Goal: Task Accomplishment & Management: Use online tool/utility

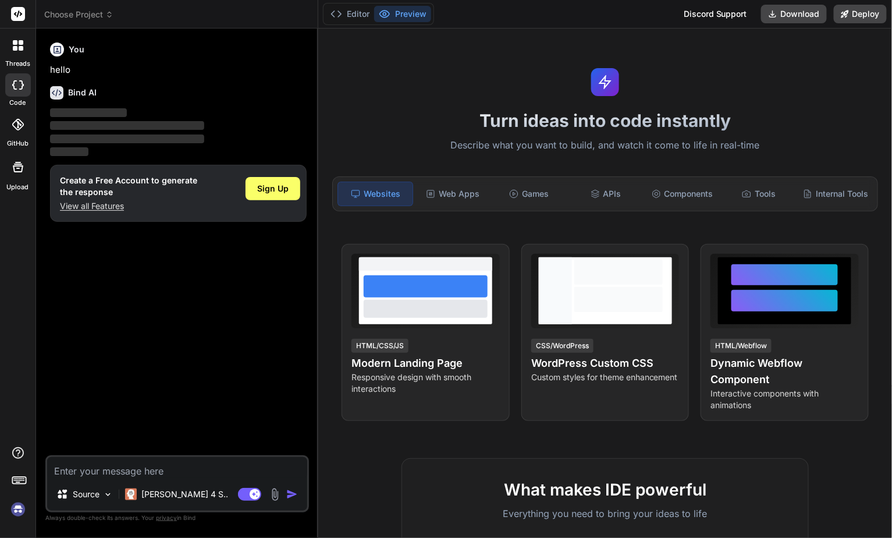
click at [19, 508] on img at bounding box center [18, 509] width 20 height 20
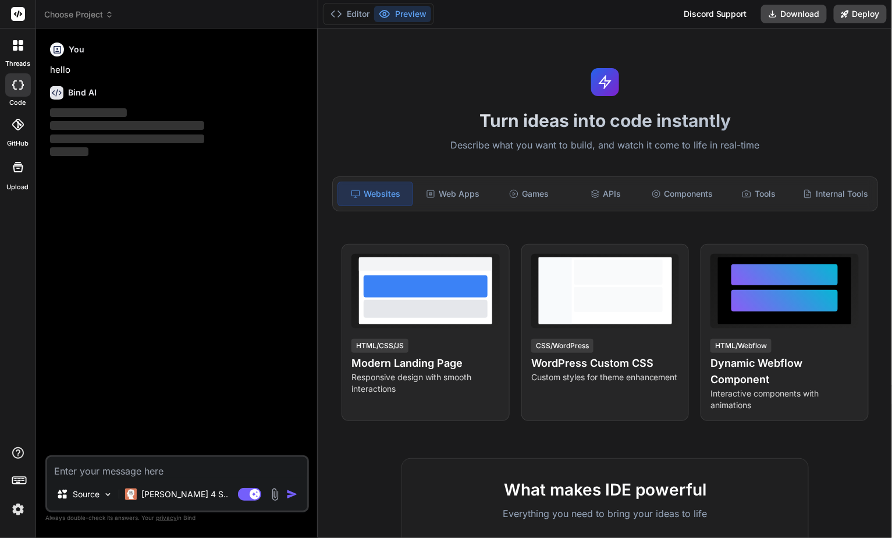
click at [111, 13] on icon at bounding box center [109, 13] width 3 height 2
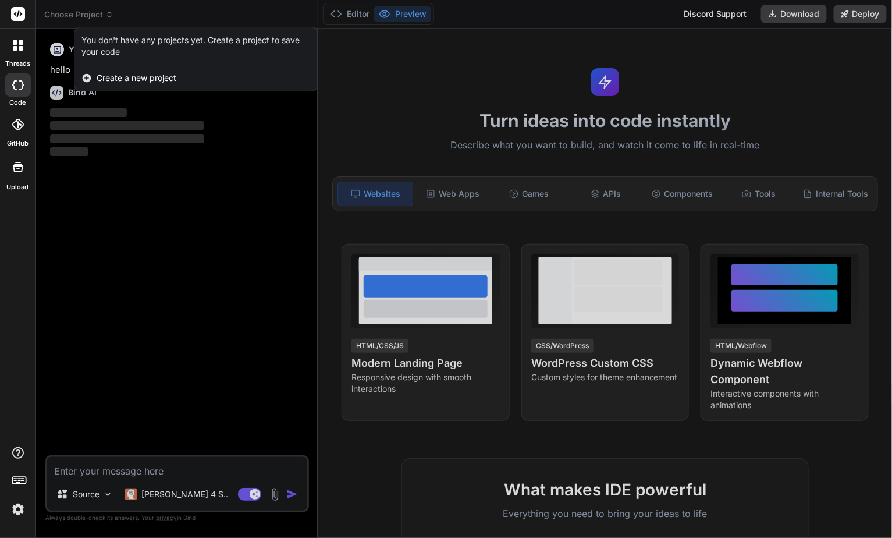
click at [127, 270] on div at bounding box center [446, 269] width 892 height 538
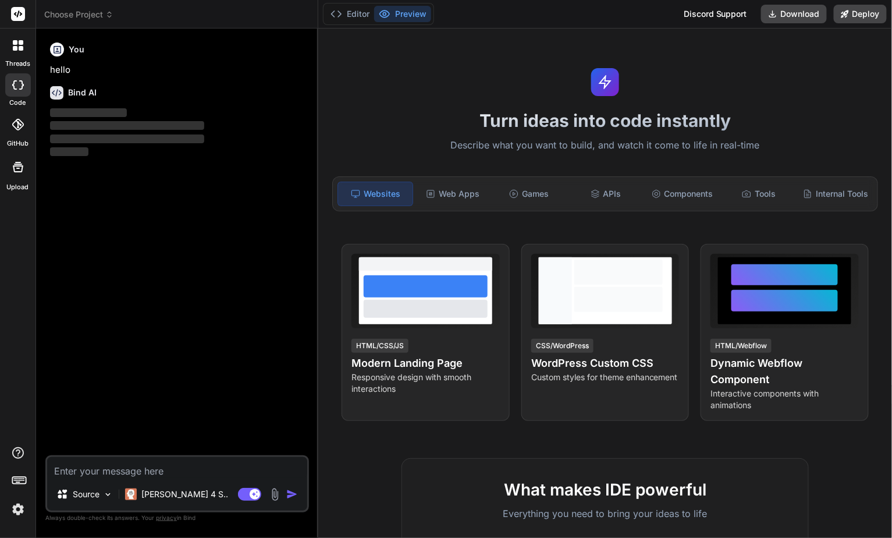
click at [15, 507] on img at bounding box center [18, 509] width 20 height 20
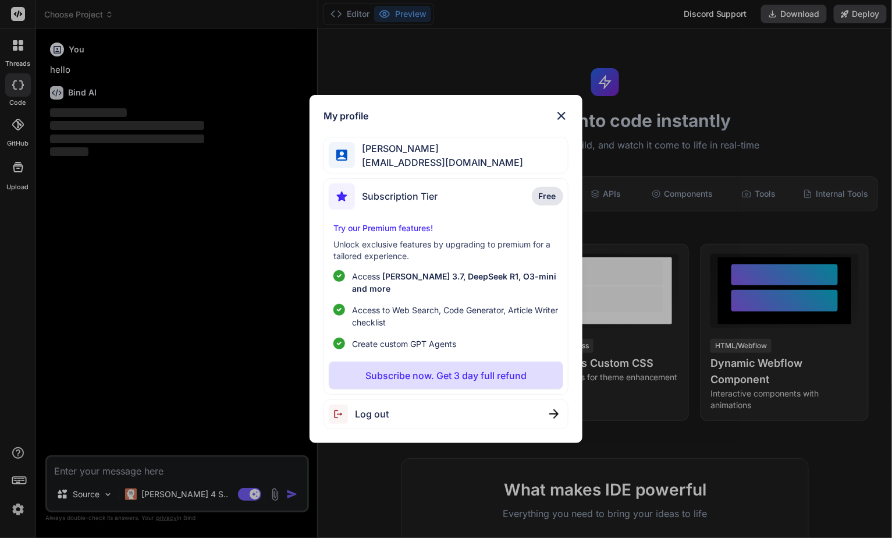
click at [361, 408] on span "Log out" at bounding box center [372, 414] width 34 height 14
type textarea "x"
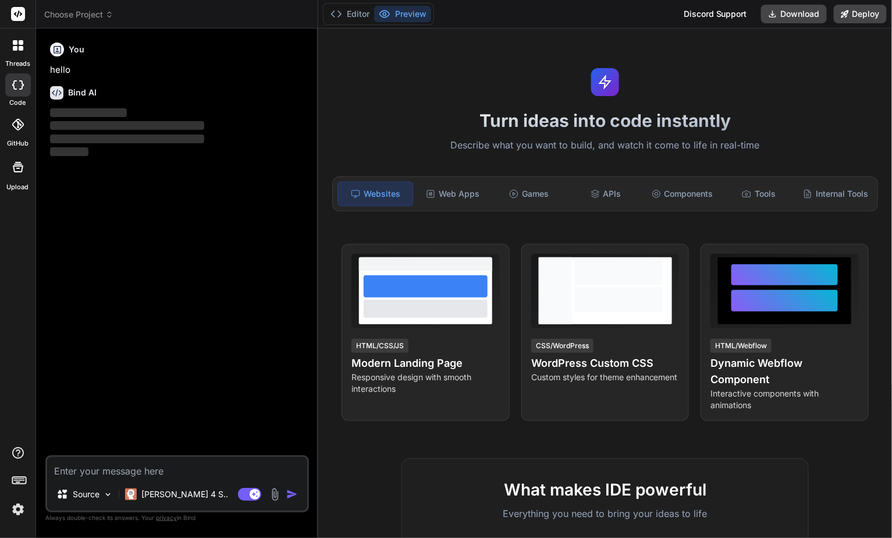
click at [15, 506] on img at bounding box center [18, 509] width 20 height 20
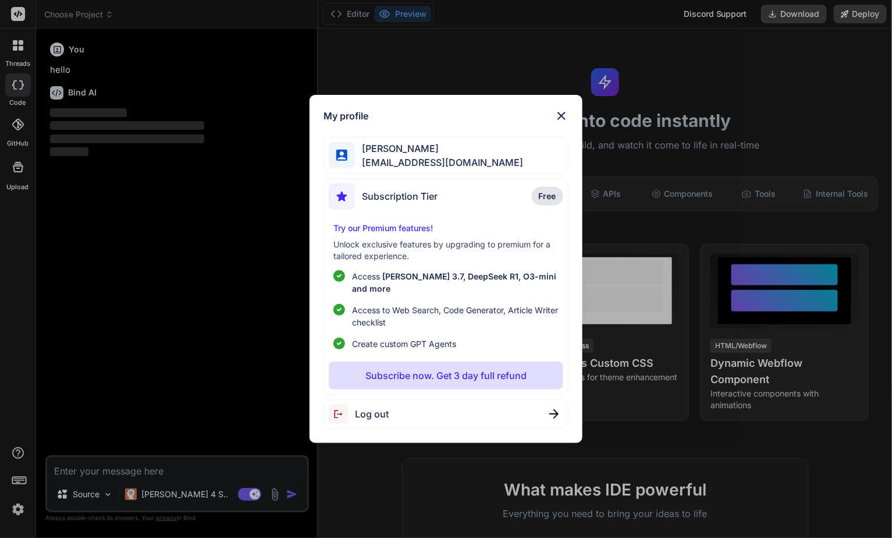
click at [353, 408] on img at bounding box center [342, 413] width 26 height 19
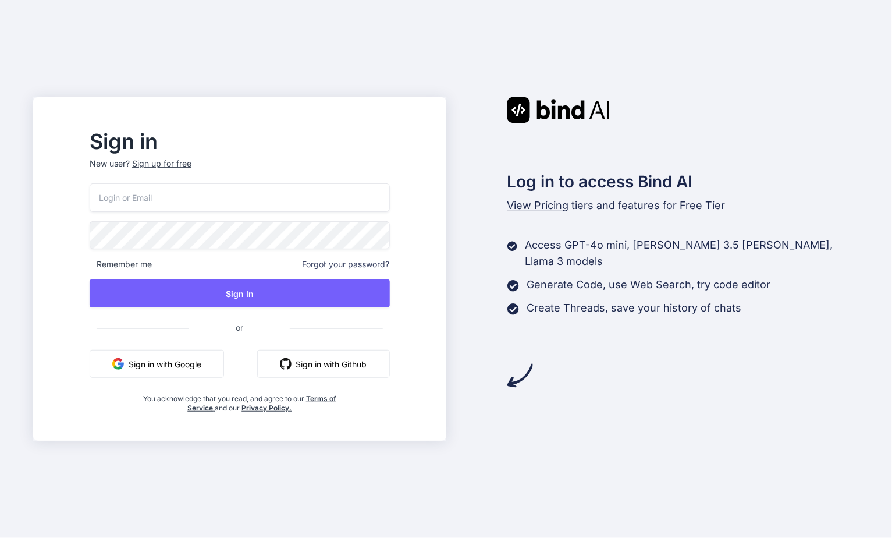
click at [208, 359] on button "Sign in with Google" at bounding box center [157, 364] width 134 height 28
